Goal: Task Accomplishment & Management: Manage account settings

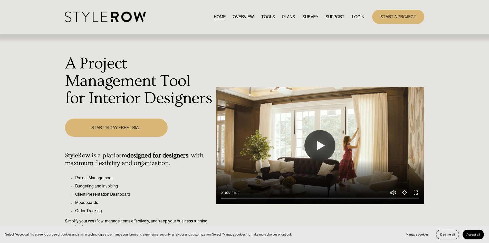
click at [359, 17] on link "LOGIN" at bounding box center [358, 16] width 12 height 7
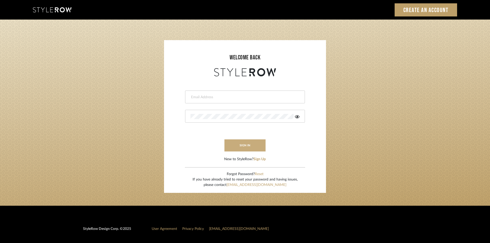
type input "leslie@roomerslimited.com"
click at [243, 143] on button "sign in" at bounding box center [244, 145] width 41 height 12
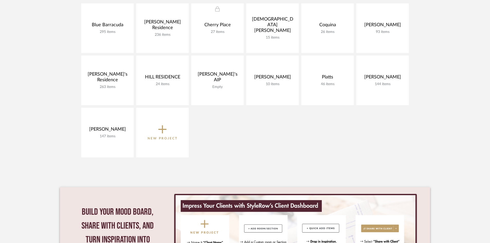
scroll to position [128, 0]
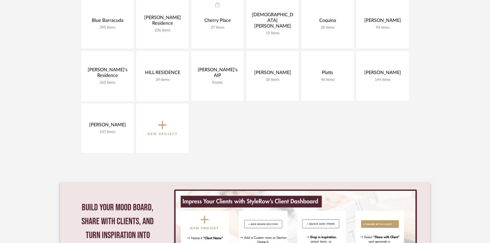
click at [165, 133] on p "New Project" at bounding box center [162, 133] width 30 height 5
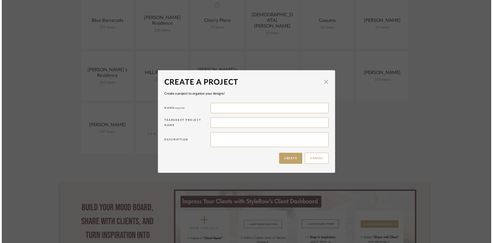
scroll to position [0, 0]
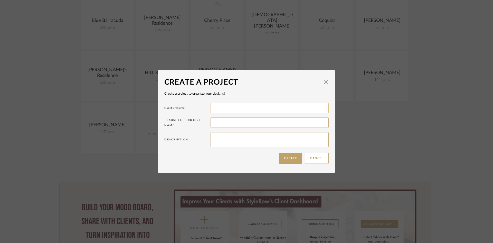
click at [237, 111] on input at bounding box center [270, 108] width 118 height 10
type input "[PERSON_NAME]"
click at [290, 157] on button "Create" at bounding box center [290, 158] width 23 height 11
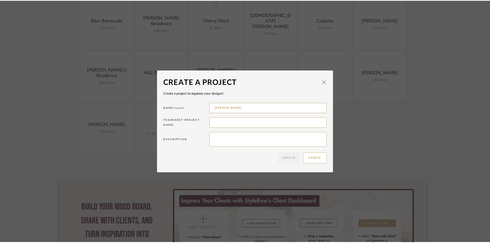
scroll to position [128, 0]
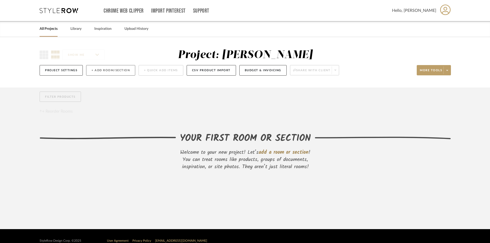
click at [109, 70] on button "+ Add Room/Section" at bounding box center [110, 70] width 49 height 11
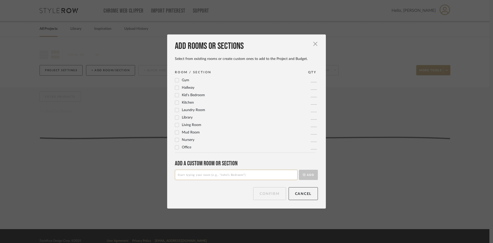
scroll to position [128, 0]
click at [175, 108] on icon at bounding box center [177, 109] width 4 height 4
click at [211, 175] on input at bounding box center [236, 175] width 123 height 10
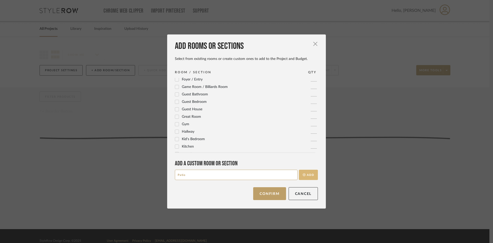
type input "Patio"
click at [305, 176] on button "Add" at bounding box center [308, 175] width 19 height 10
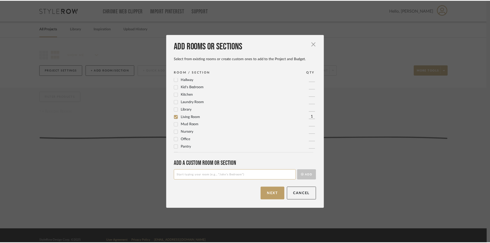
scroll to position [128, 0]
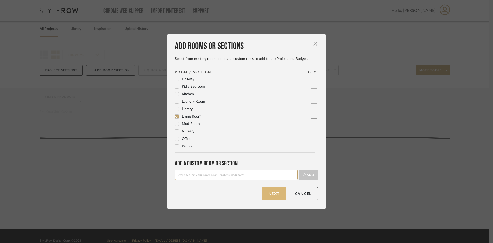
click at [266, 196] on button "Next" at bounding box center [274, 193] width 24 height 13
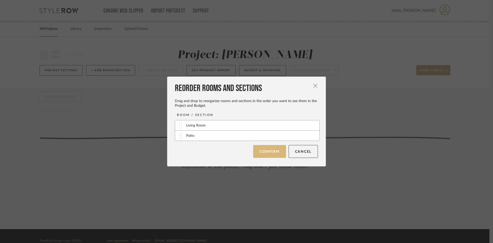
click at [263, 152] on button "Confirm" at bounding box center [269, 151] width 33 height 13
